Goal: Find specific page/section: Find specific page/section

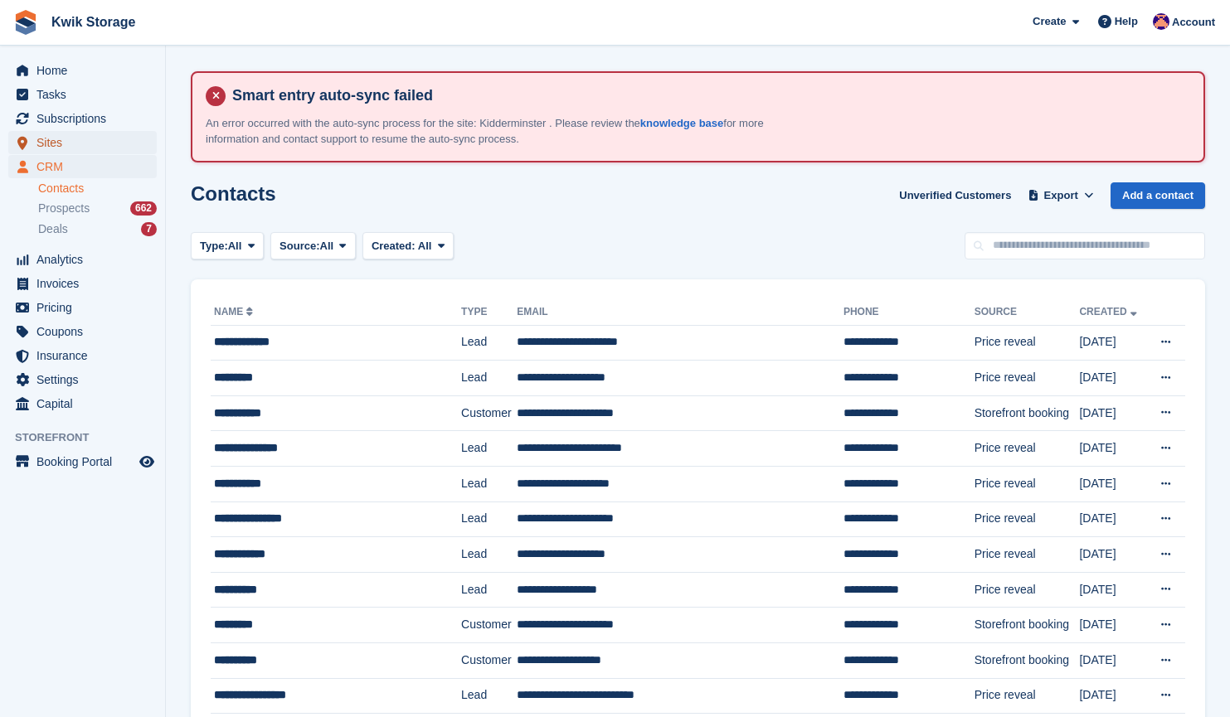
click at [102, 150] on span "Sites" at bounding box center [85, 142] width 99 height 23
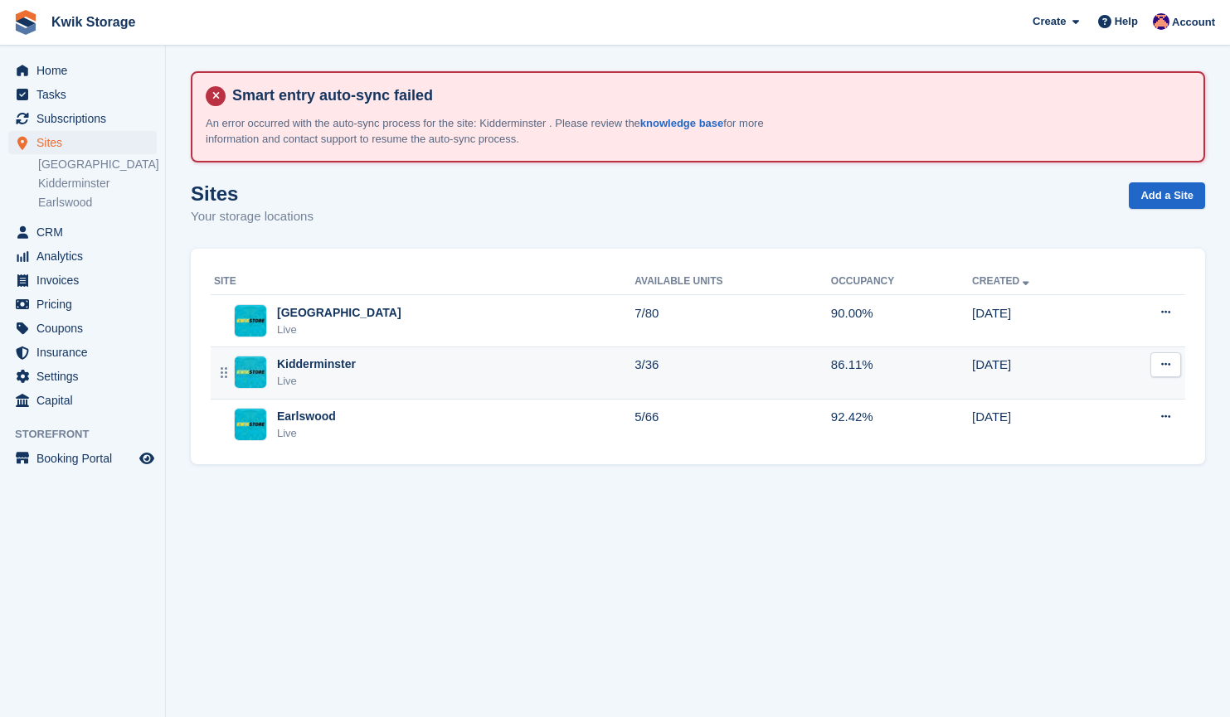
click at [383, 372] on div "Kidderminster Live" at bounding box center [424, 373] width 420 height 34
